Goal: Find specific page/section: Find specific page/section

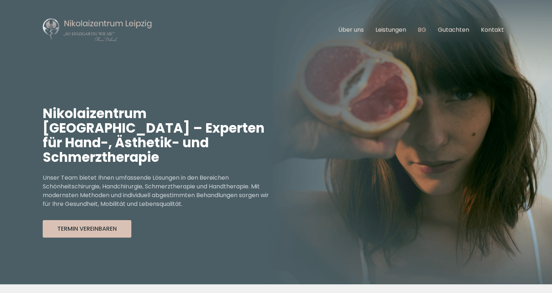
click at [423, 29] on link "BG" at bounding box center [422, 30] width 8 height 8
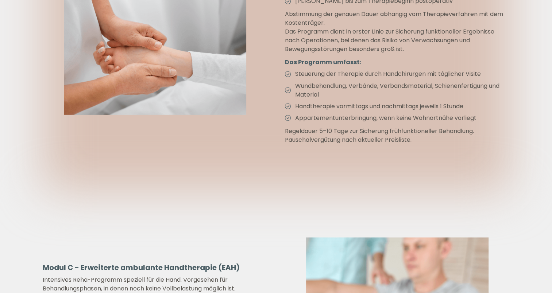
scroll to position [1314, 0]
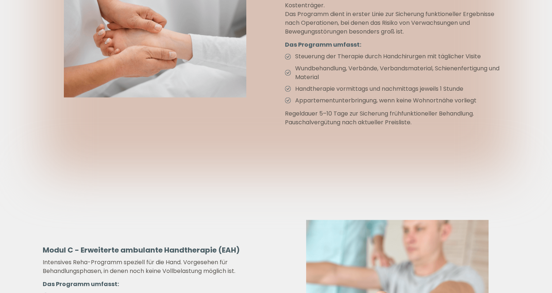
click at [342, 120] on p "Pauschalvergütung nach aktueller Preisliste." at bounding box center [397, 122] width 225 height 9
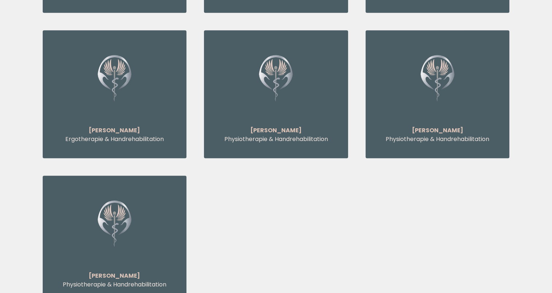
scroll to position [3321, 0]
